Goal: Answer question/provide support: Share knowledge or assist other users

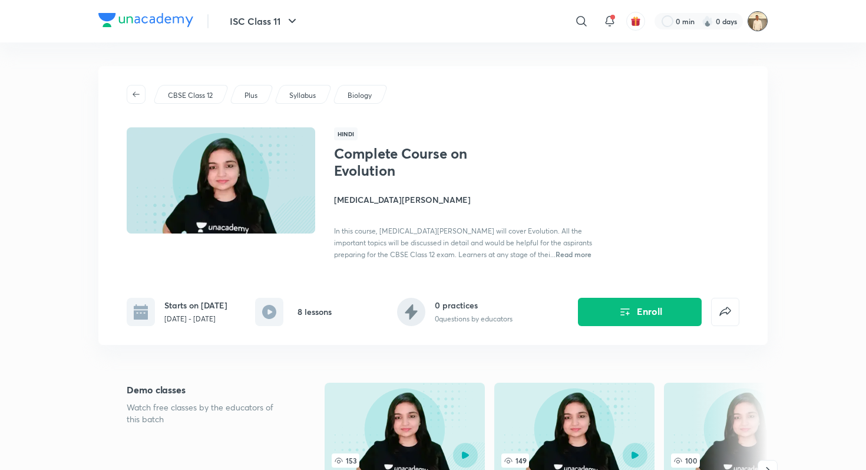
click at [759, 22] on img at bounding box center [758, 21] width 20 height 20
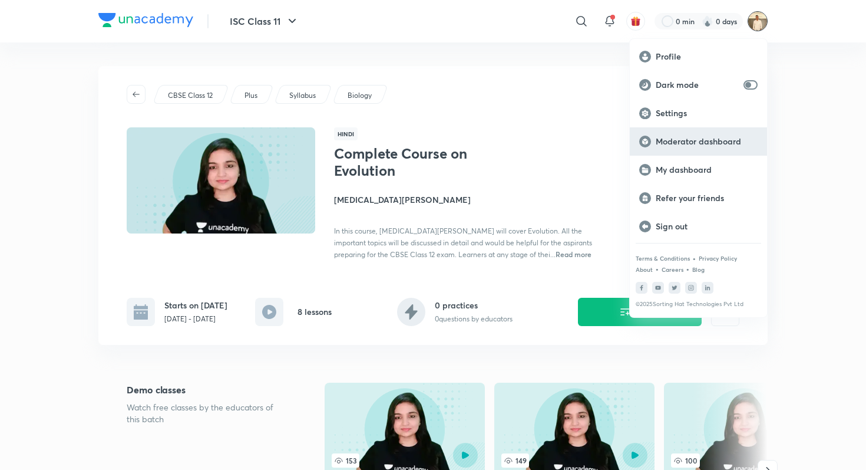
click at [706, 149] on div "Moderator dashboard" at bounding box center [698, 141] width 137 height 28
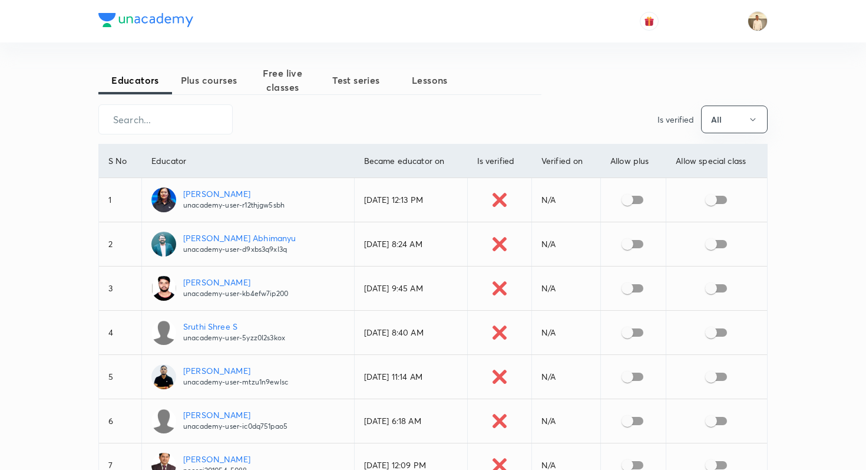
click at [188, 77] on span "Plus courses" at bounding box center [209, 80] width 74 height 14
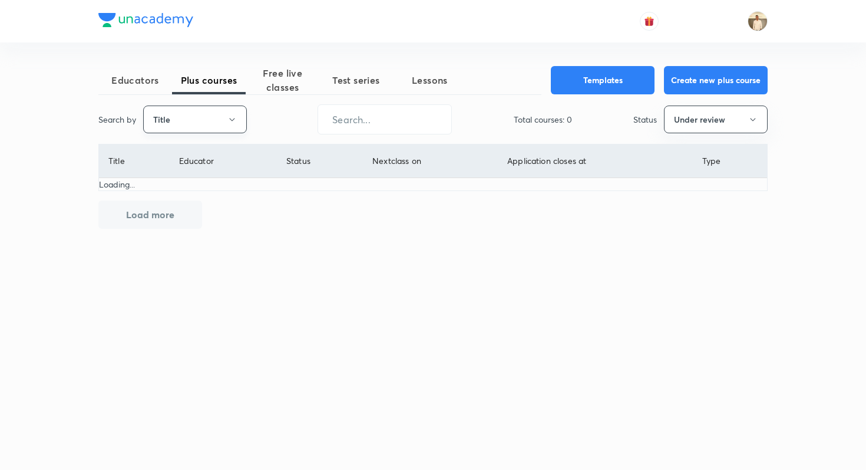
click at [154, 116] on button "Title" at bounding box center [195, 119] width 104 height 28
click at [173, 177] on span "Username" at bounding box center [195, 177] width 88 height 12
click at [336, 120] on input "text" at bounding box center [384, 119] width 133 height 30
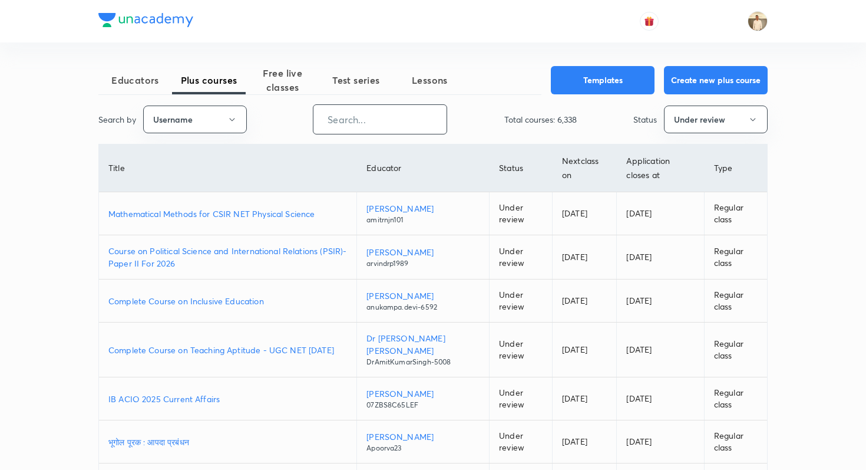
paste input "unacademy-user-M6KD8EH824V3"
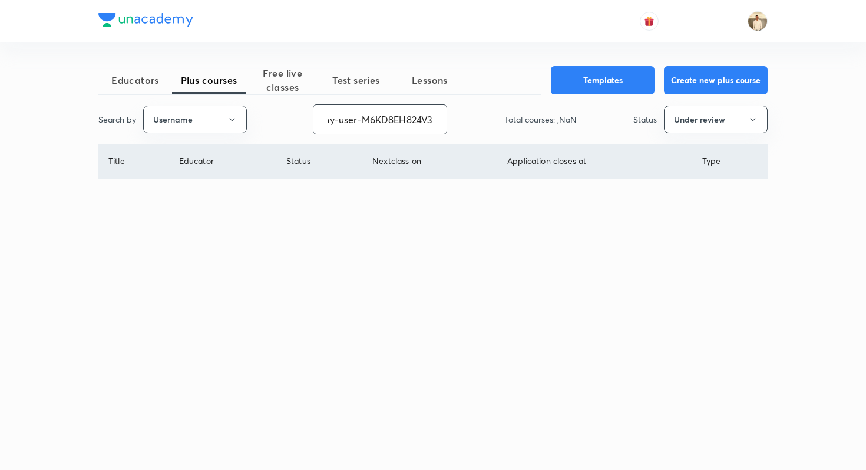
type input "unacademy-user-M6KD8EH824V3"
click at [738, 114] on button "Under review" at bounding box center [716, 119] width 104 height 28
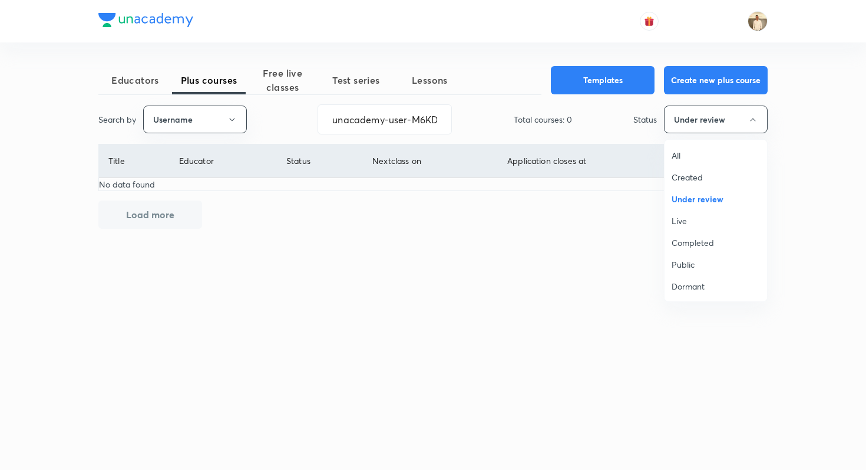
click at [792, 134] on div at bounding box center [433, 235] width 866 height 470
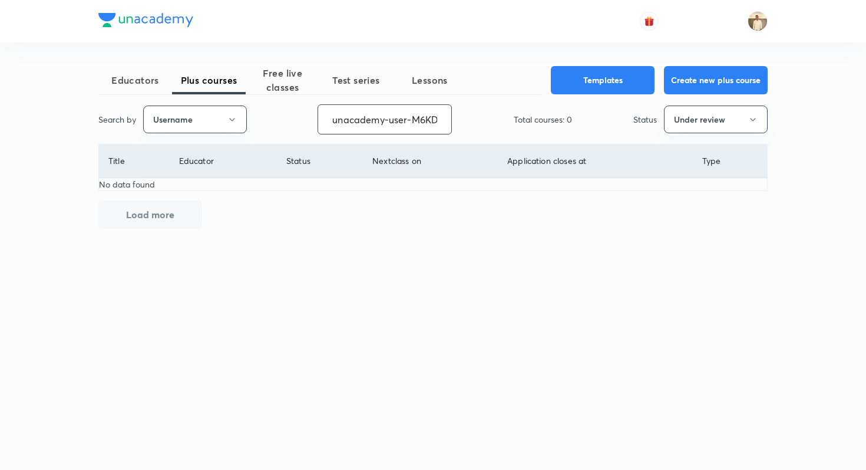
scroll to position [0, 48]
click at [409, 117] on input "unacademy-user-M6KD8EH824V3" at bounding box center [384, 119] width 133 height 30
